Goal: Navigation & Orientation: Find specific page/section

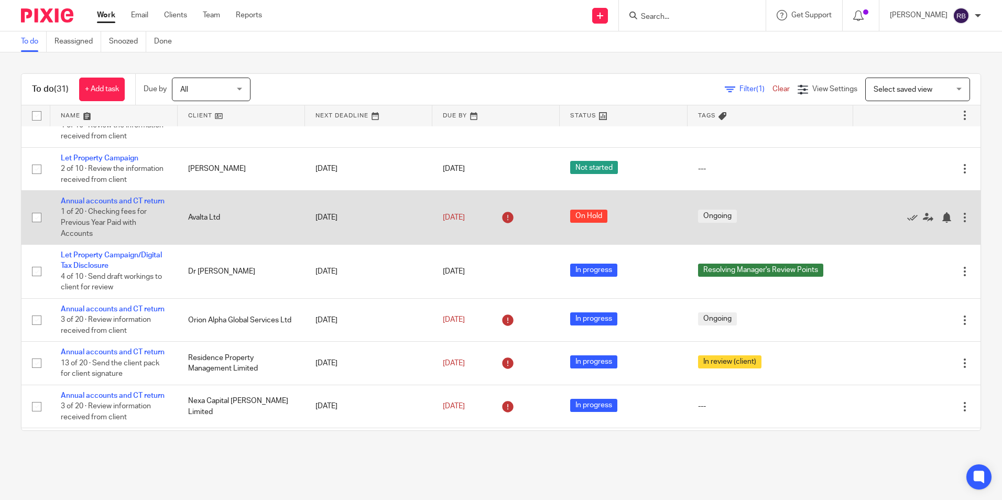
scroll to position [367, 0]
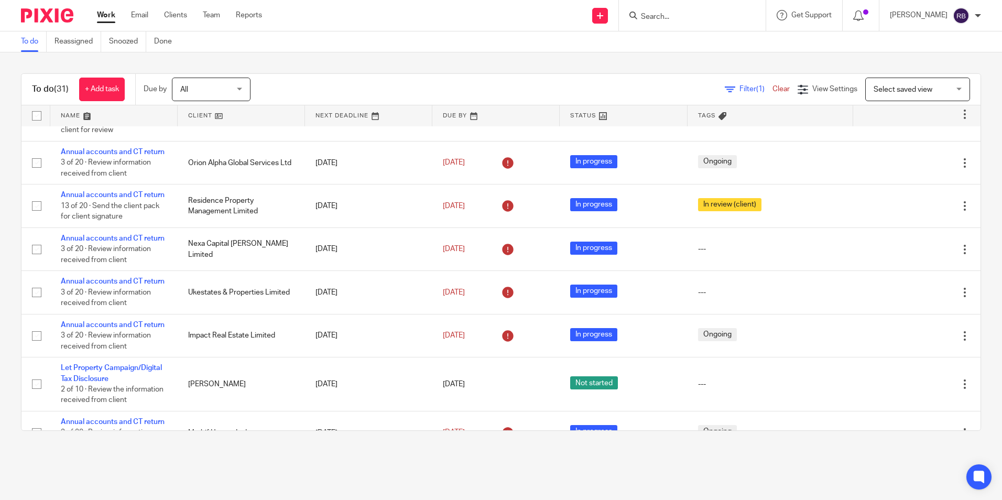
click at [975, 153] on div "To do (31) + Add task Due by All All [DATE] [DATE] This week Next week This mon…" at bounding box center [501, 251] width 1002 height 399
click at [743, 471] on main "To do Reassigned Snoozed Done To do (31) + Add task Due by All All [DATE] [DATE…" at bounding box center [501, 250] width 1002 height 500
click at [701, 458] on main "To do Reassigned Snoozed Done To do (31) + Add task Due by All All [DATE] [DATE…" at bounding box center [501, 250] width 1002 height 500
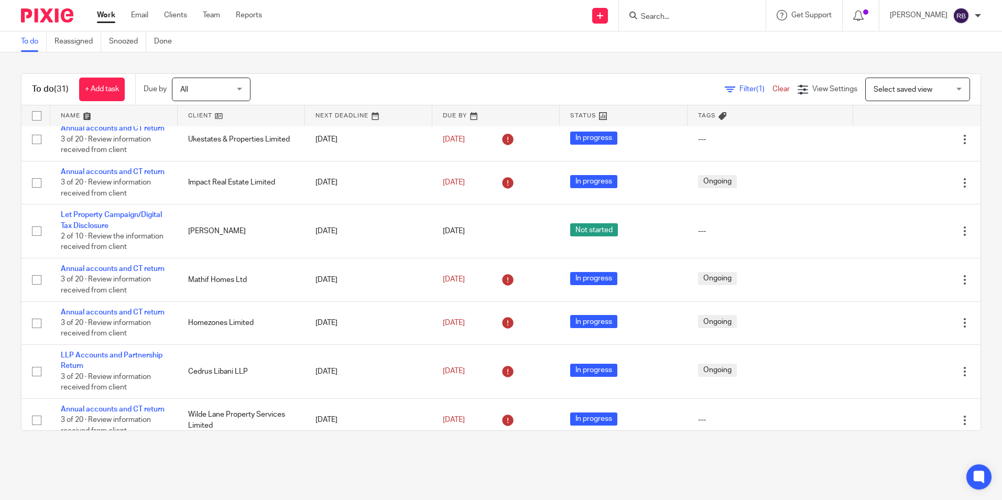
scroll to position [524, 0]
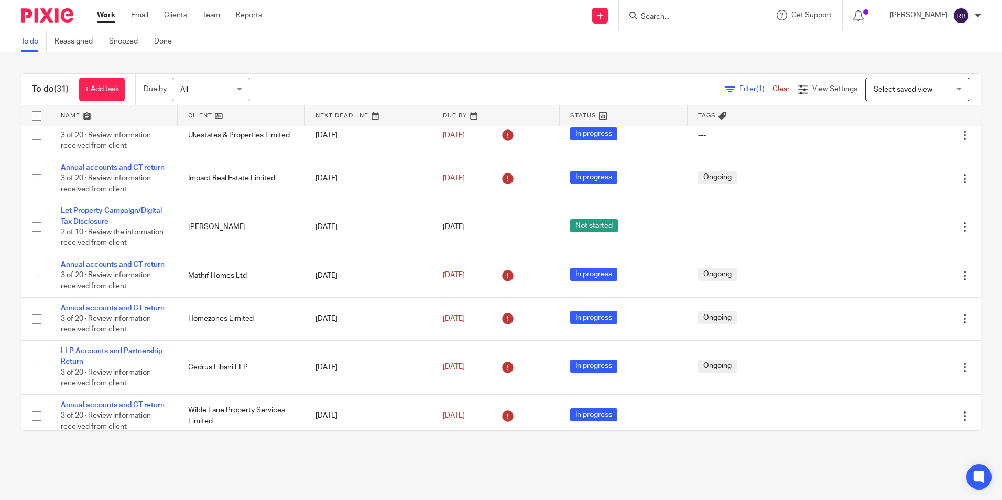
click at [634, 476] on main "To do Reassigned Snoozed Done To do (31) + Add task Due by All All [DATE] [DATE…" at bounding box center [501, 250] width 1002 height 500
click at [930, 54] on div "To do (31) + Add task Due by All All [DATE] [DATE] This week Next week This mon…" at bounding box center [501, 251] width 1002 height 399
click at [661, 15] on input "Search" at bounding box center [687, 17] width 94 height 9
click at [536, 15] on div "Send new email Create task Add client Get Support Contact Support Help Document…" at bounding box center [640, 15] width 724 height 31
click at [193, 56] on div "To do (31) + Add task Due by All All [DATE] [DATE] This week Next week This mon…" at bounding box center [501, 251] width 1002 height 399
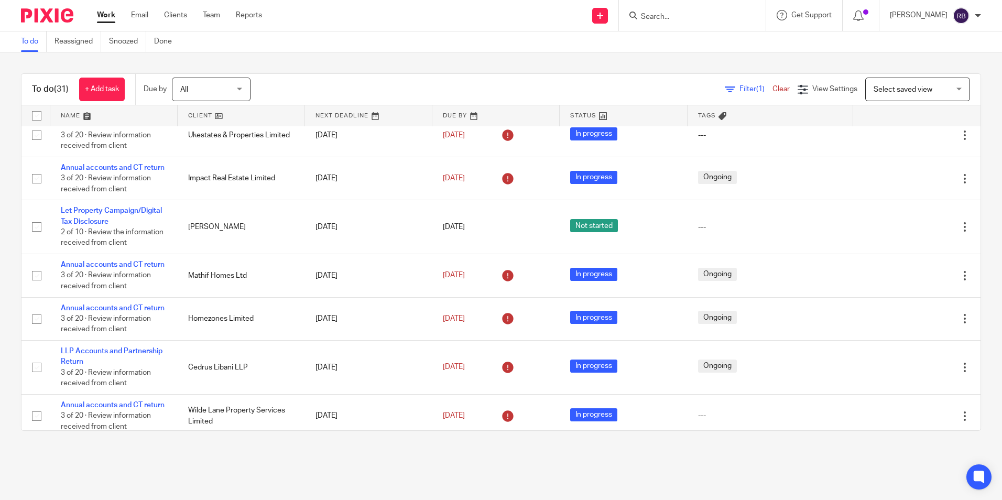
click at [86, 58] on div "To do (31) + Add task Due by All All [DATE] [DATE] This week Next week This mon…" at bounding box center [501, 251] width 1002 height 399
click at [34, 64] on div "To do (31) + Add task Due by All All [DATE] [DATE] This week Next week This mon…" at bounding box center [501, 251] width 1002 height 399
click at [160, 68] on div "To do (31) + Add task Due by All All [DATE] [DATE] This week Next week This mon…" at bounding box center [501, 251] width 1002 height 399
